Goal: Find specific page/section: Find specific page/section

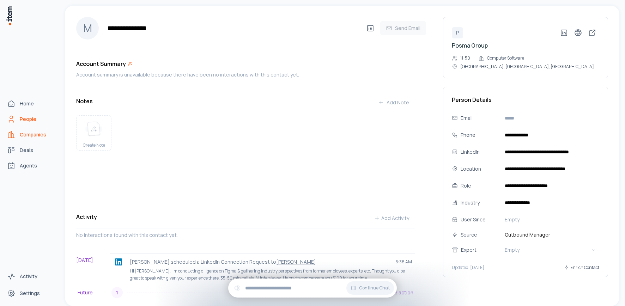
scroll to position [32, 0]
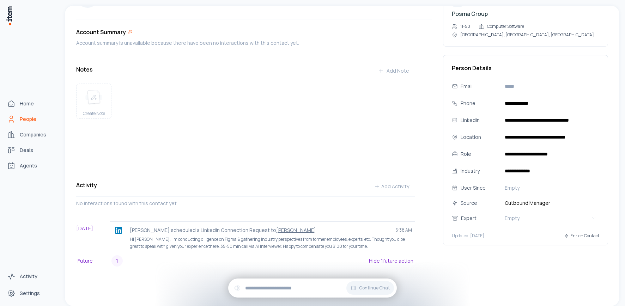
click at [27, 174] on div "Home People Companies Deals Agents" at bounding box center [31, 135] width 62 height 270
click at [26, 165] on span "Agents" at bounding box center [28, 165] width 17 height 7
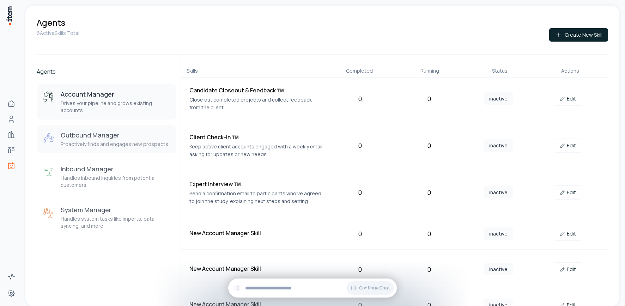
click at [78, 143] on p "Proactively finds and engages new prospects" at bounding box center [115, 144] width 108 height 7
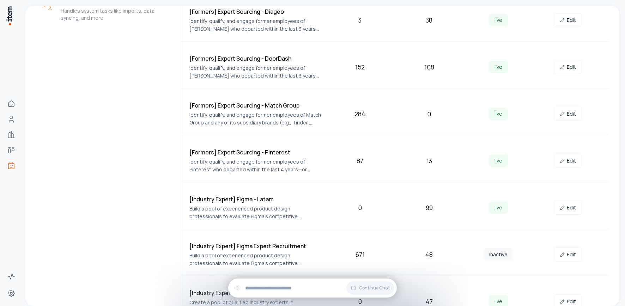
scroll to position [209, 0]
click at [567, 301] on link "Edit" at bounding box center [568, 301] width 28 height 14
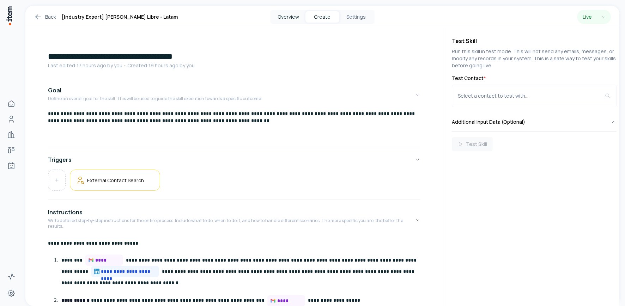
click at [292, 16] on button "Overview" at bounding box center [289, 16] width 34 height 11
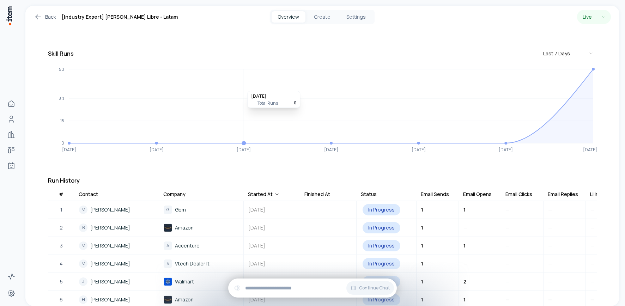
scroll to position [113, 0]
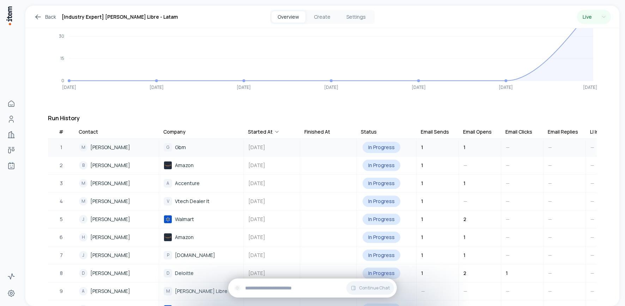
click at [100, 144] on span "[PERSON_NAME]" at bounding box center [110, 148] width 40 height 8
